Goal: Task Accomplishment & Management: Manage account settings

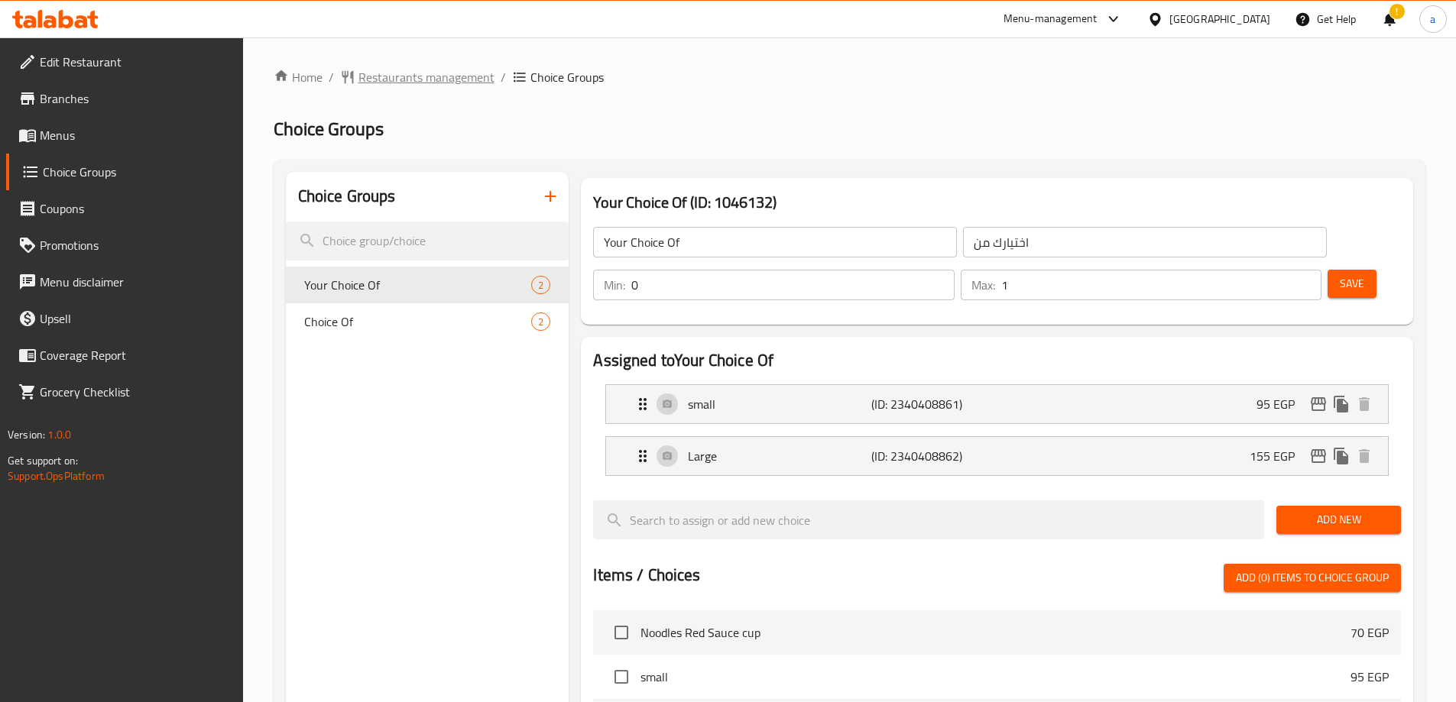
click at [428, 74] on span "Restaurants management" at bounding box center [426, 77] width 136 height 18
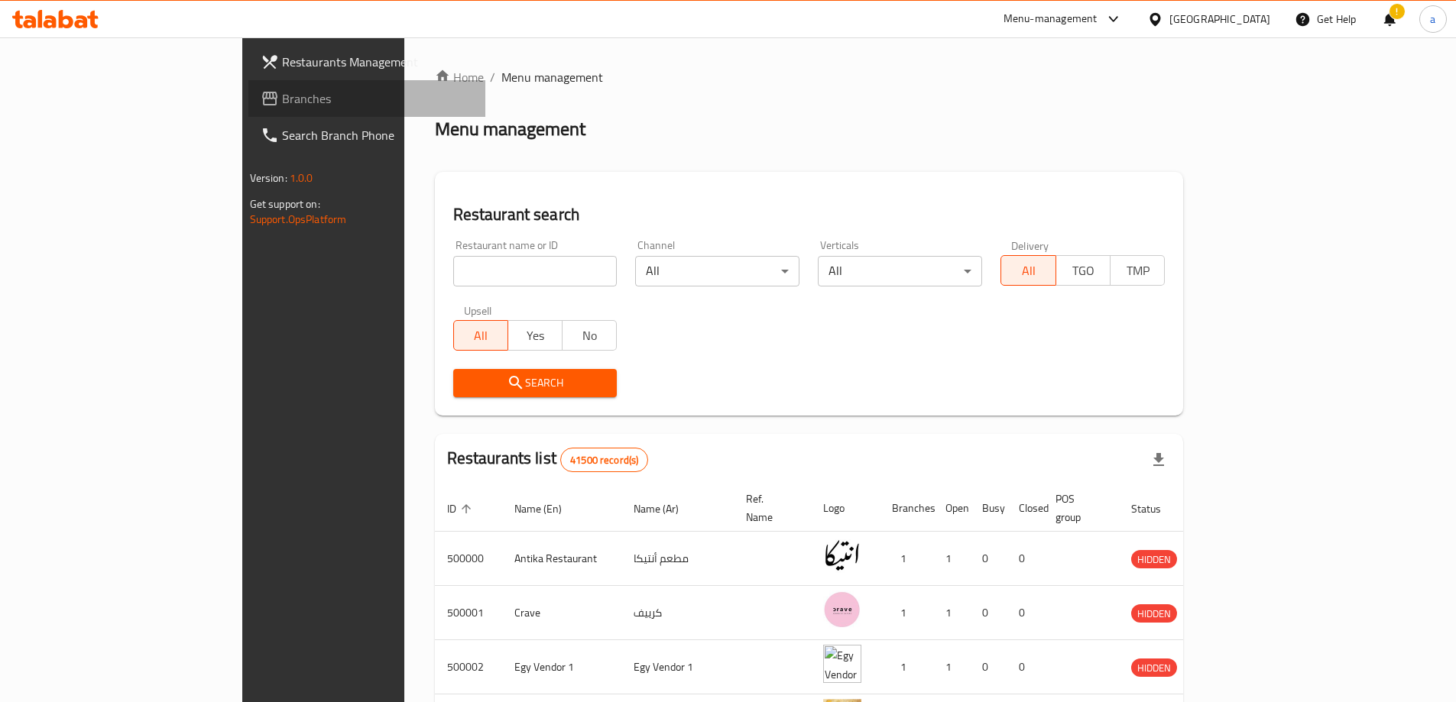
click at [282, 93] on span "Branches" at bounding box center [377, 98] width 191 height 18
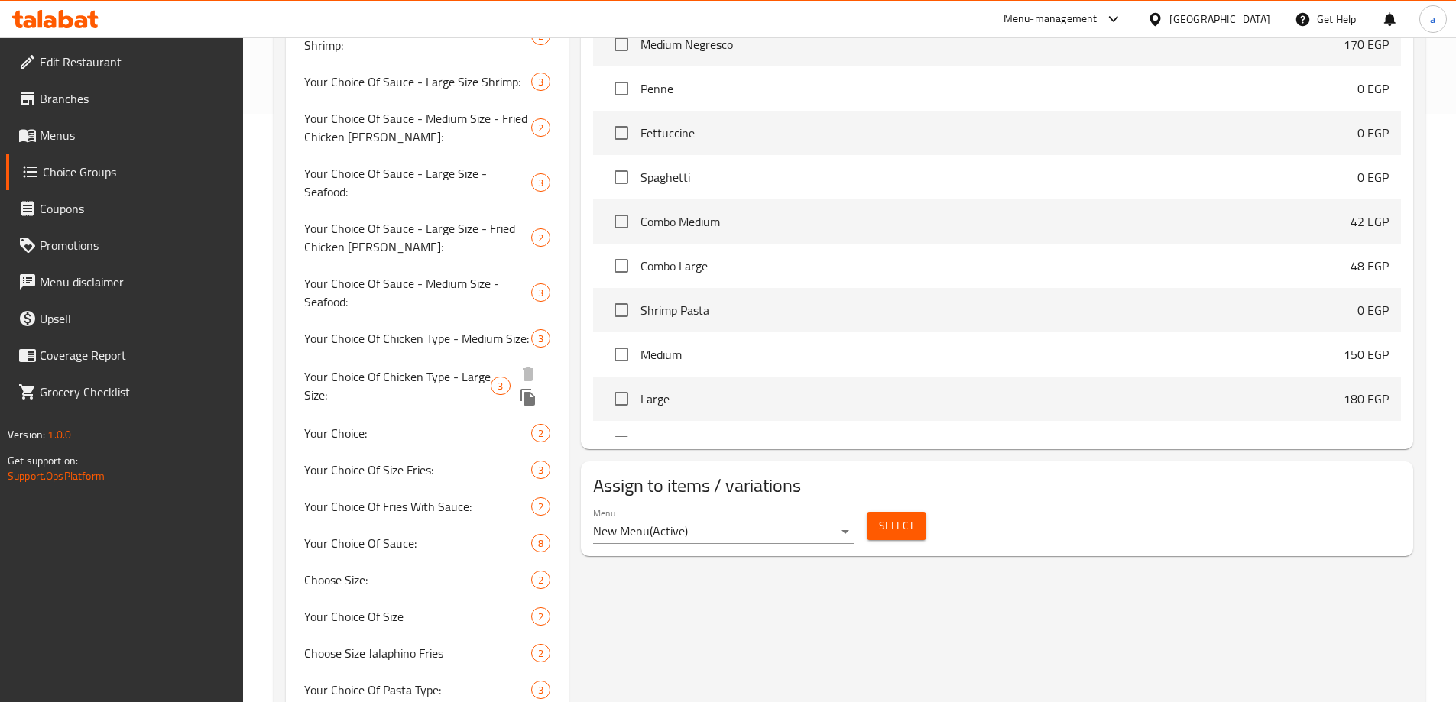
scroll to position [585, 0]
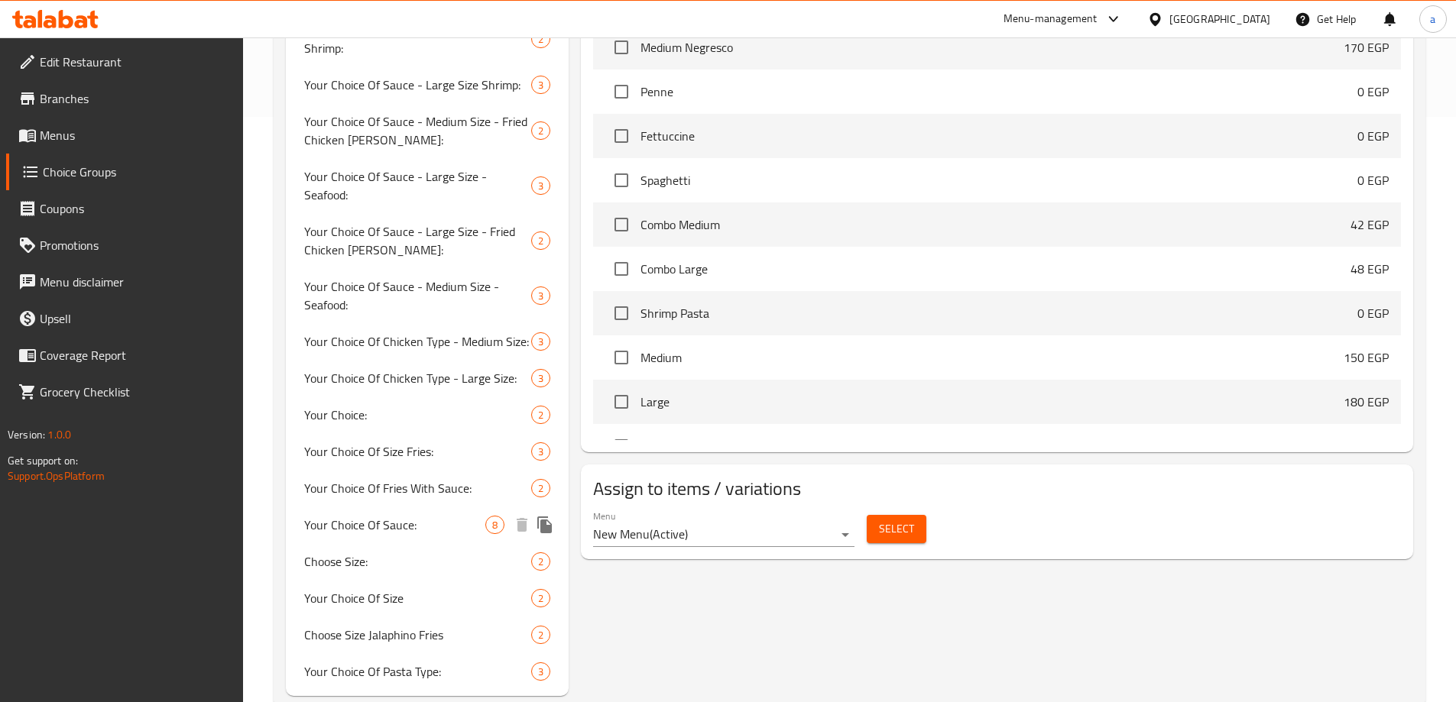
click at [407, 516] on span "Your Choice Of Sauce:" at bounding box center [395, 525] width 182 height 18
type input "Your Choice Of Sauce:"
type input "إختيارك من الصوص:"
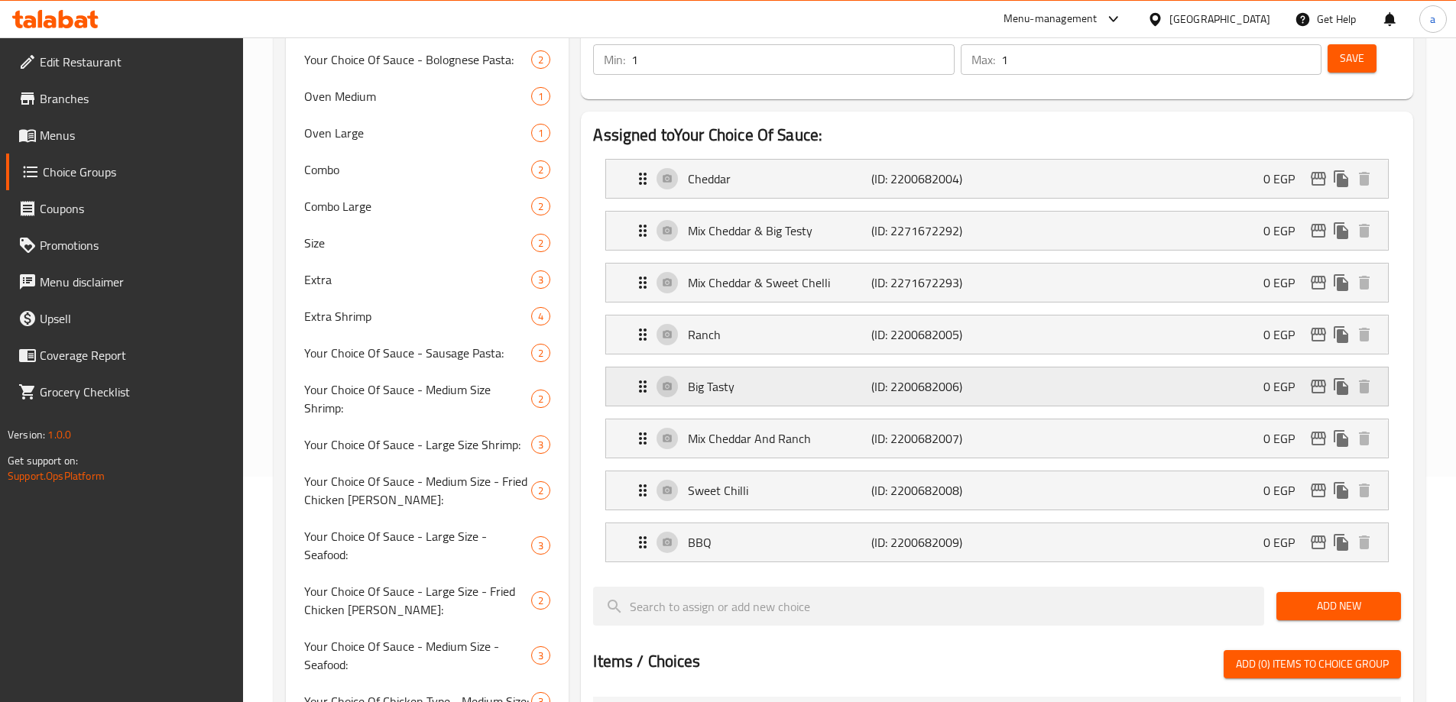
scroll to position [0, 0]
